Goal: Transaction & Acquisition: Download file/media

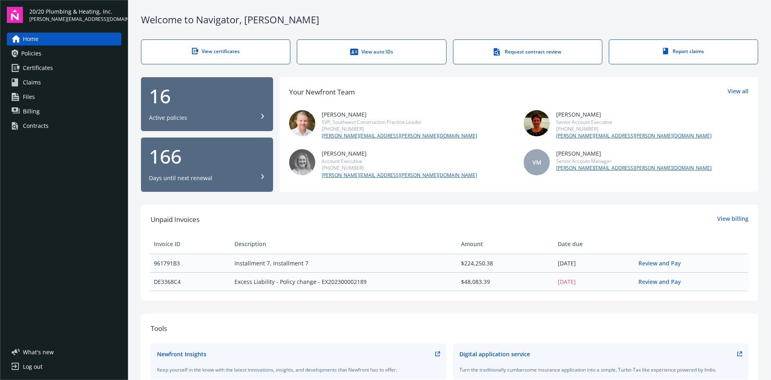
click at [241, 48] on div "View certificates" at bounding box center [216, 51] width 117 height 7
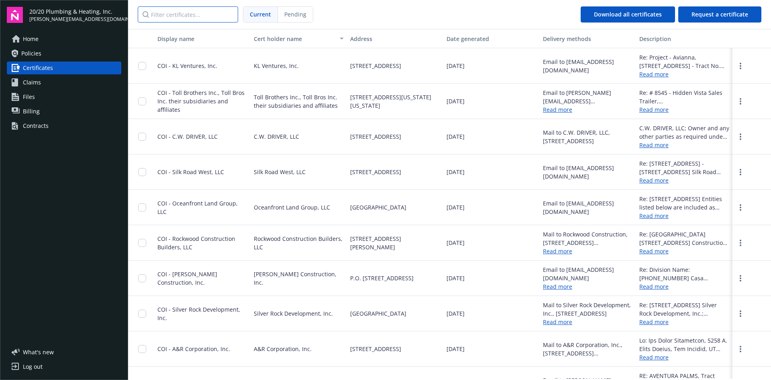
click at [217, 14] on input "Filter certificates..." at bounding box center [188, 14] width 100 height 16
paste input "[PERSON_NAME]"
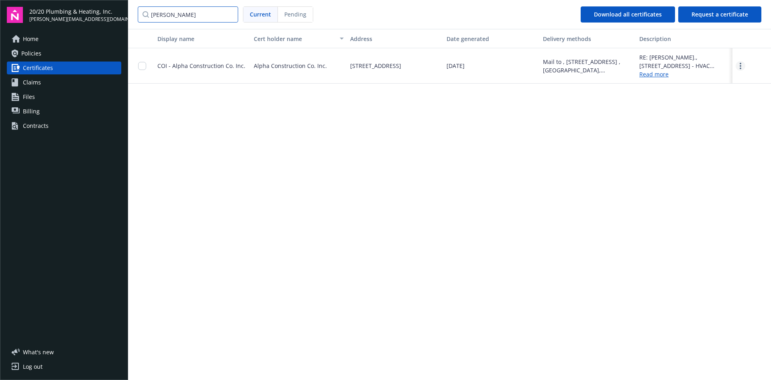
type input "[PERSON_NAME]"
click at [739, 65] on link "more" at bounding box center [741, 66] width 10 height 10
click at [713, 80] on link "Download" at bounding box center [719, 82] width 53 height 16
